Goal: Task Accomplishment & Management: Manage account settings

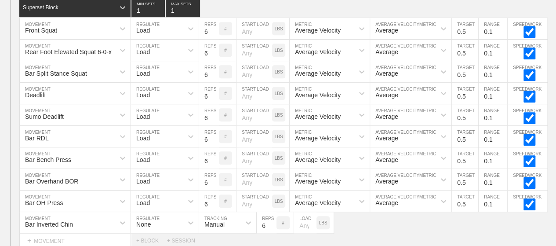
scroll to position [193, 0]
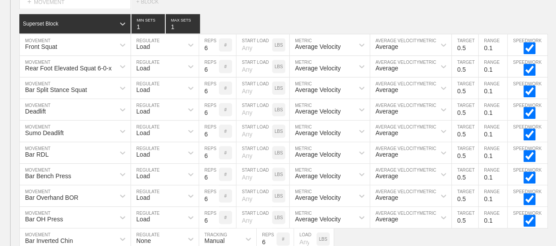
click at [331, 2] on div "SESSION 1 Superset Block 3 MIN SETS 3 MAX SETS DUPLICATE INSERT MOVEMENT AFTER …" at bounding box center [278, 103] width 556 height 321
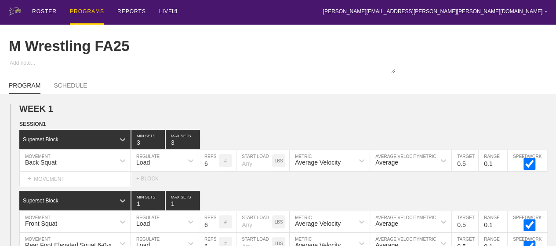
scroll to position [0, 0]
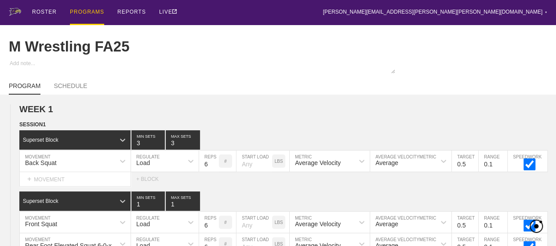
click at [93, 7] on div "PROGRAMS" at bounding box center [87, 12] width 34 height 25
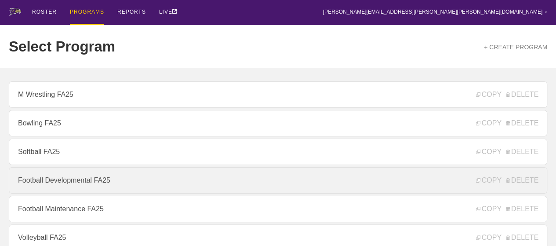
click at [89, 185] on link "Football Developmental FA25" at bounding box center [278, 180] width 538 height 26
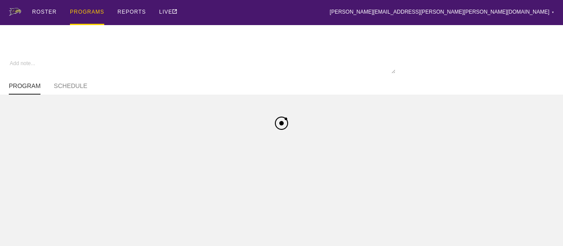
type textarea "x"
type input "Football Developmental FA25"
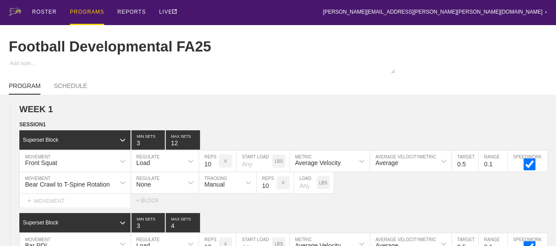
click at [291, 17] on div "ROSTER PROGRAMS REPORTS LIVE [PERSON_NAME][EMAIL_ADDRESS][PERSON_NAME][PERSON_N…" at bounding box center [278, 12] width 538 height 25
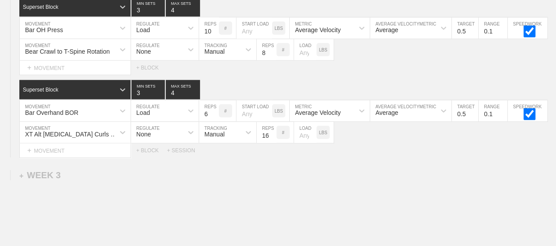
scroll to position [1060, 0]
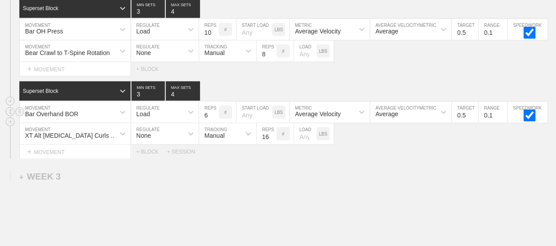
click at [202, 121] on input "6" at bounding box center [209, 112] width 20 height 21
type input "10"
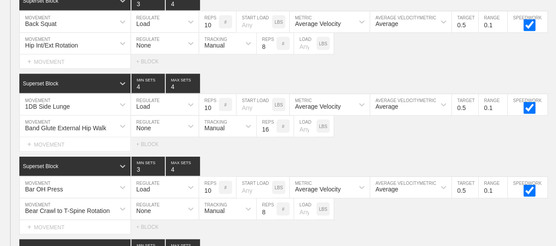
scroll to position [901, 0]
